Goal: Task Accomplishment & Management: Use online tool/utility

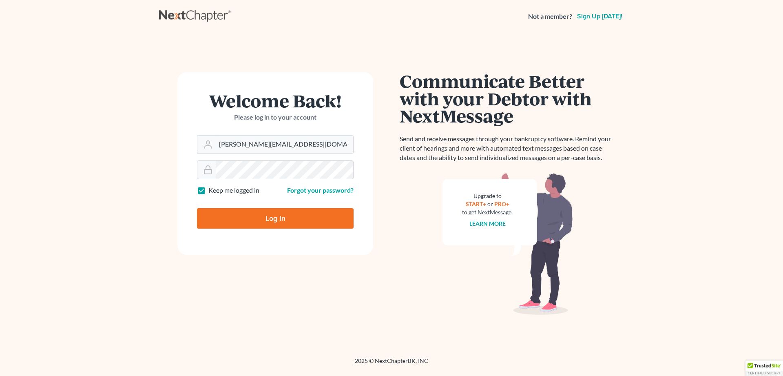
click at [233, 221] on input "Log In" at bounding box center [275, 218] width 157 height 20
type input "Thinking..."
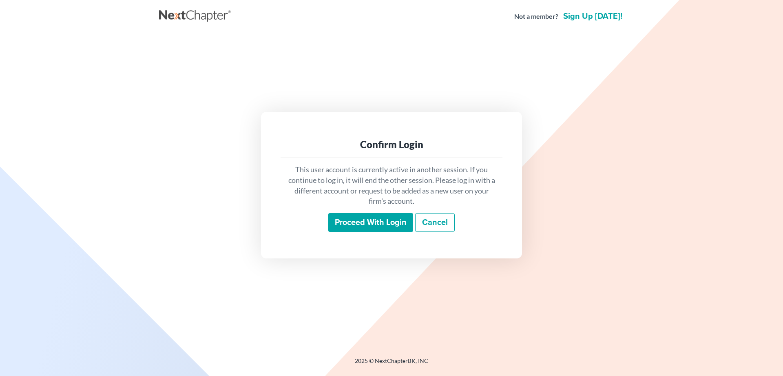
click at [378, 219] on input "Proceed with login" at bounding box center [370, 222] width 85 height 19
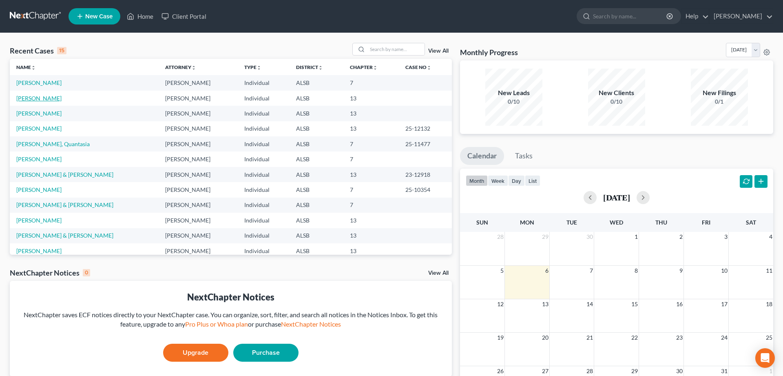
click at [26, 96] on link "Turner, Tiffany" at bounding box center [38, 98] width 45 height 7
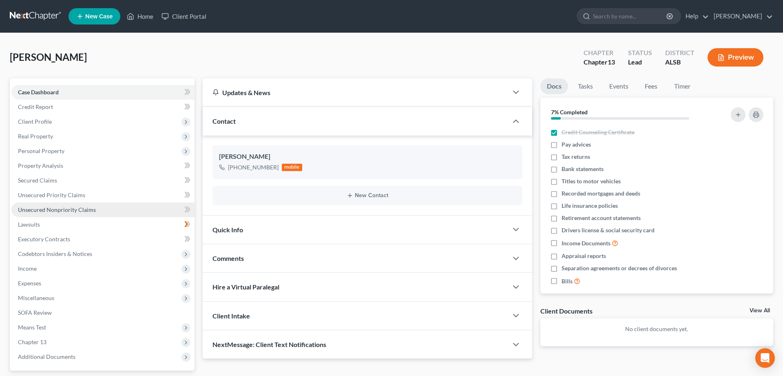
click at [66, 210] on span "Unsecured Nonpriority Claims" at bounding box center [57, 209] width 78 height 7
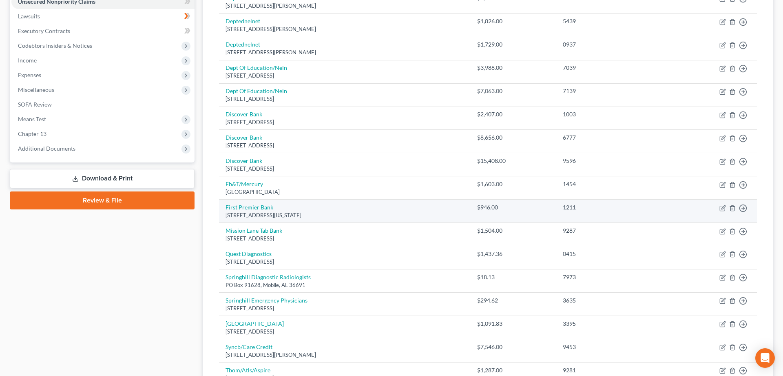
scroll to position [291, 0]
